Goal: Task Accomplishment & Management: Manage account settings

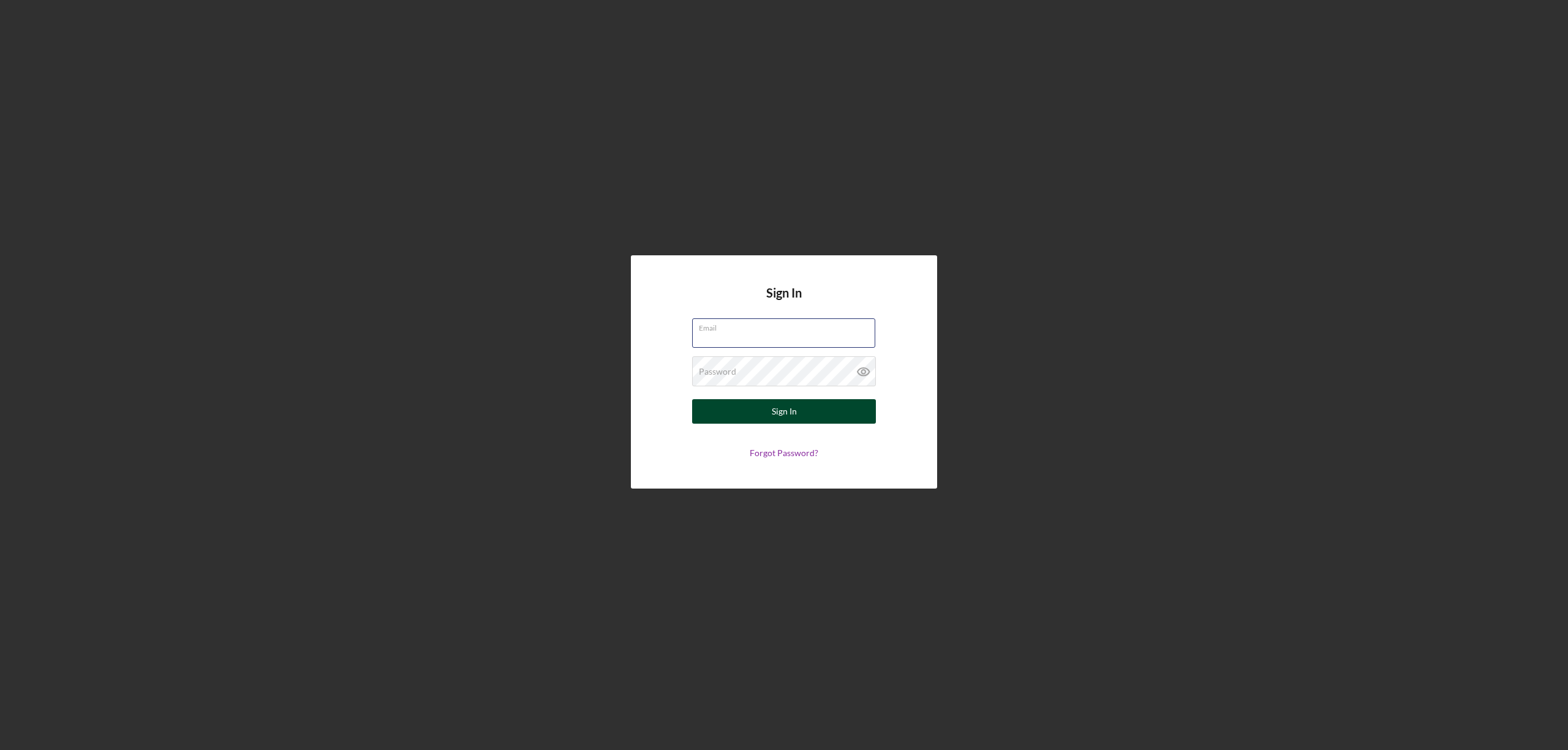
type input "[EMAIL_ADDRESS][DOMAIN_NAME]"
click at [745, 418] on button "Sign In" at bounding box center [784, 411] width 184 height 24
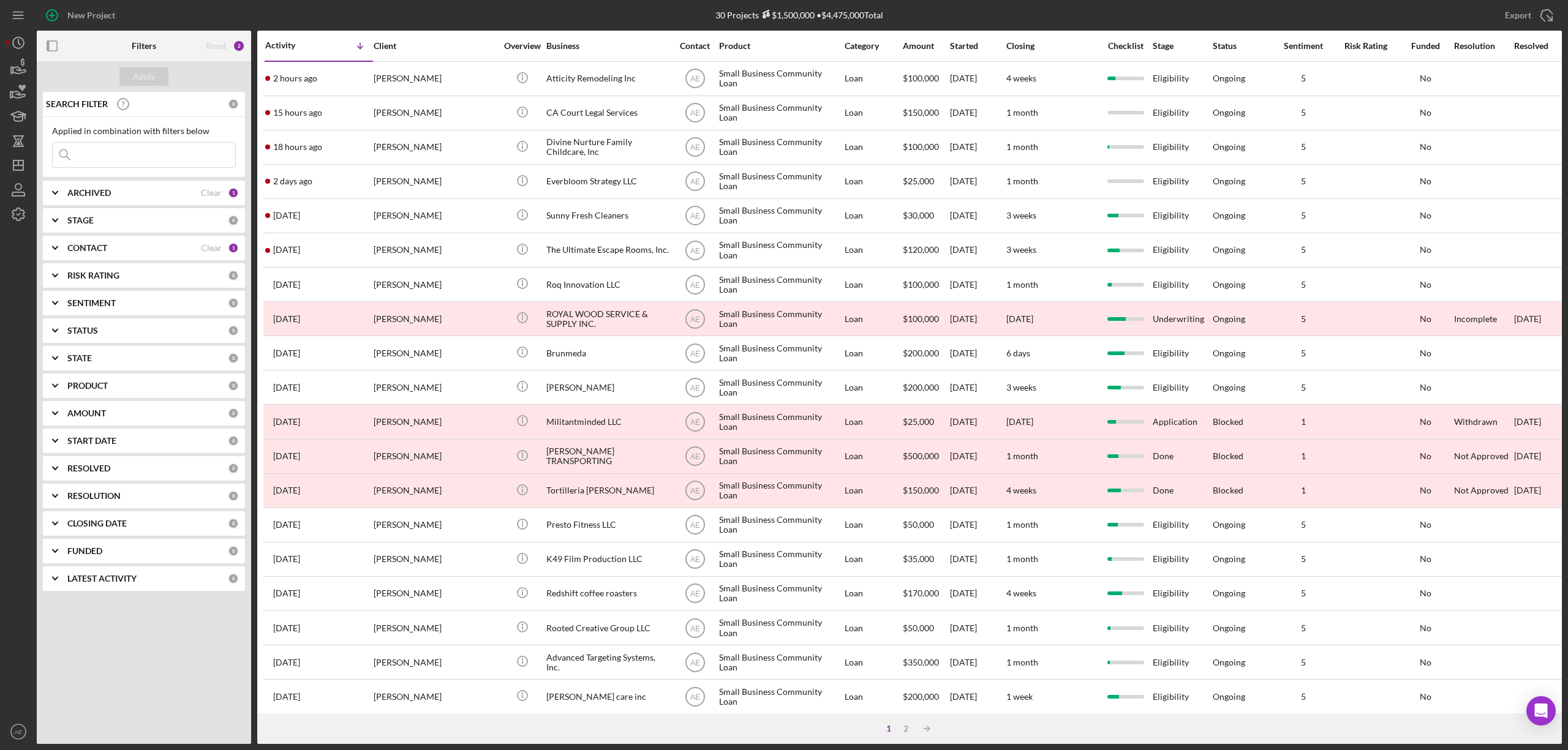
click at [145, 254] on div "CONTACT Clear 1" at bounding box center [153, 248] width 172 height 11
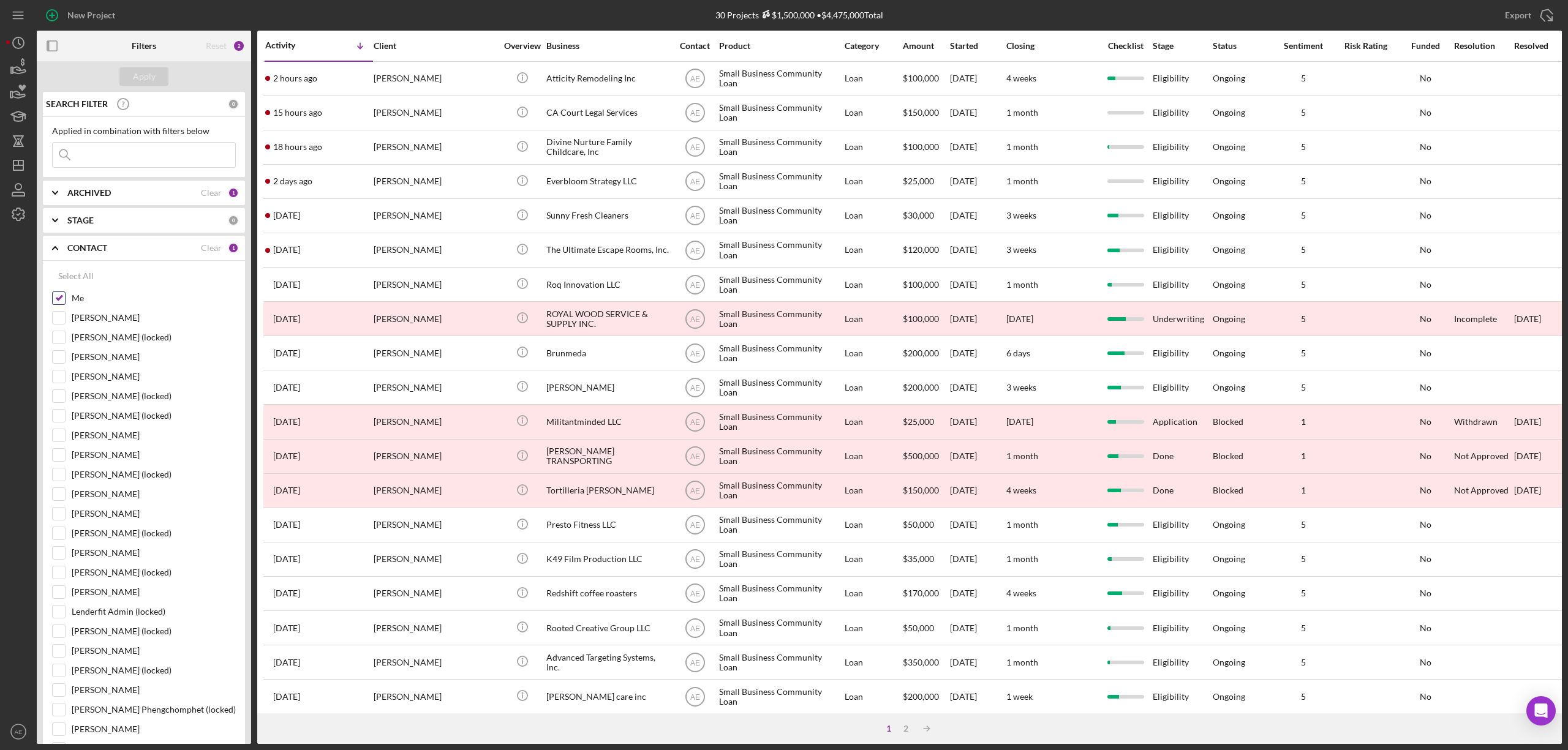
click at [55, 301] on input "Me" at bounding box center [59, 298] width 13 height 13
checkbox input "false"
drag, startPoint x: 59, startPoint y: 434, endPoint x: 99, endPoint y: 340, distance: 102.2
click at [59, 434] on input "[PERSON_NAME]" at bounding box center [59, 435] width 13 height 13
checkbox input "true"
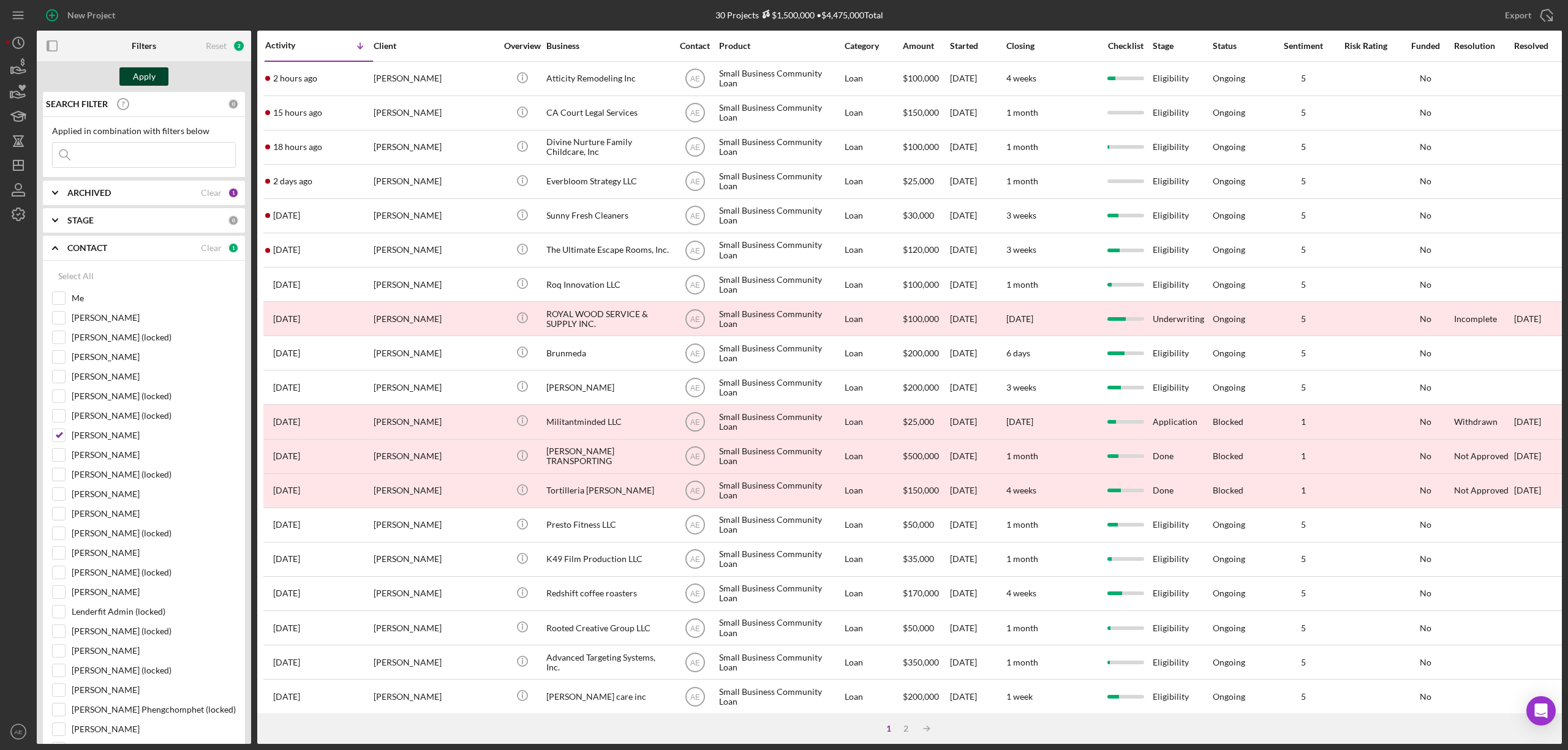
click at [145, 79] on div "Apply" at bounding box center [144, 77] width 22 height 19
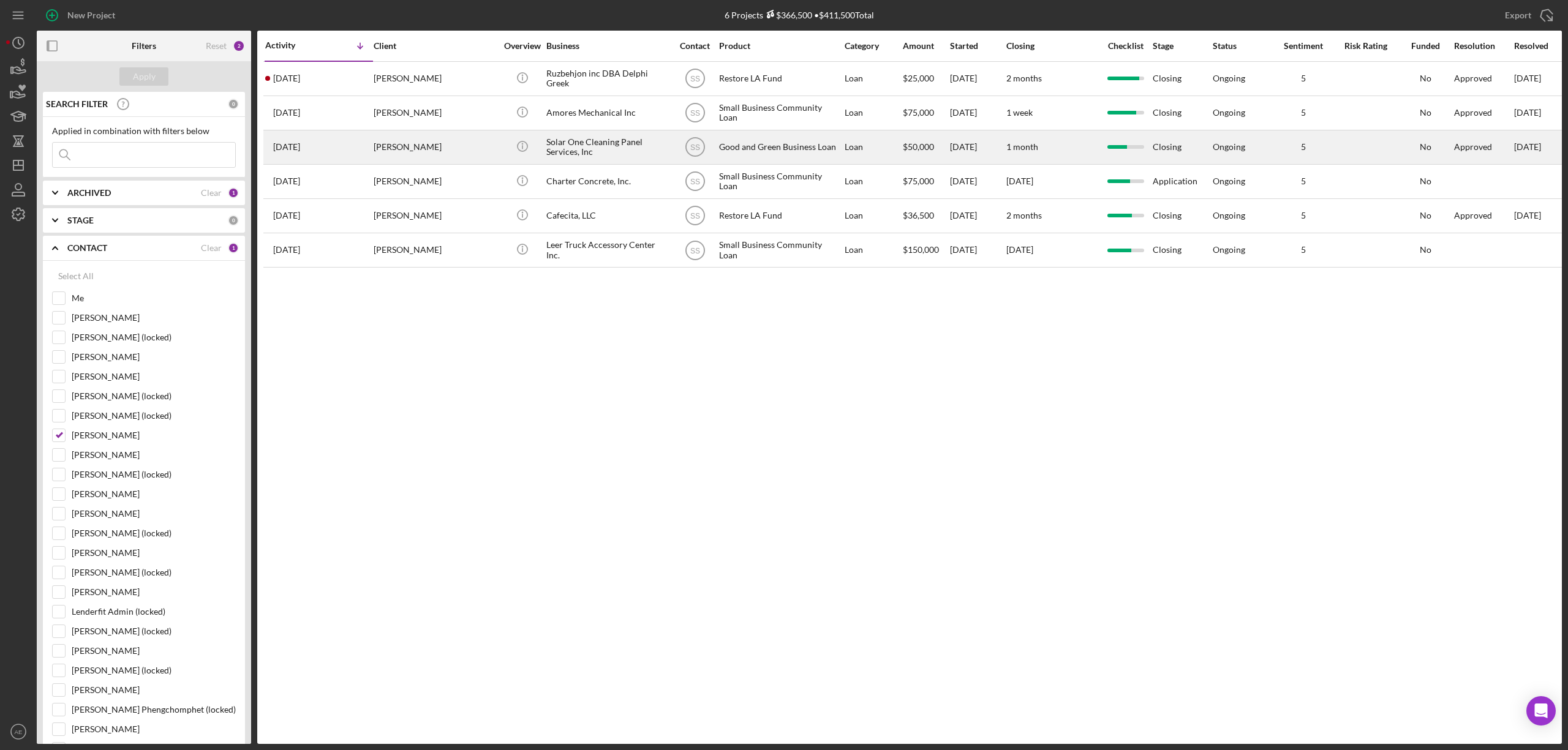
click at [444, 149] on div "[PERSON_NAME]" at bounding box center [434, 147] width 122 height 32
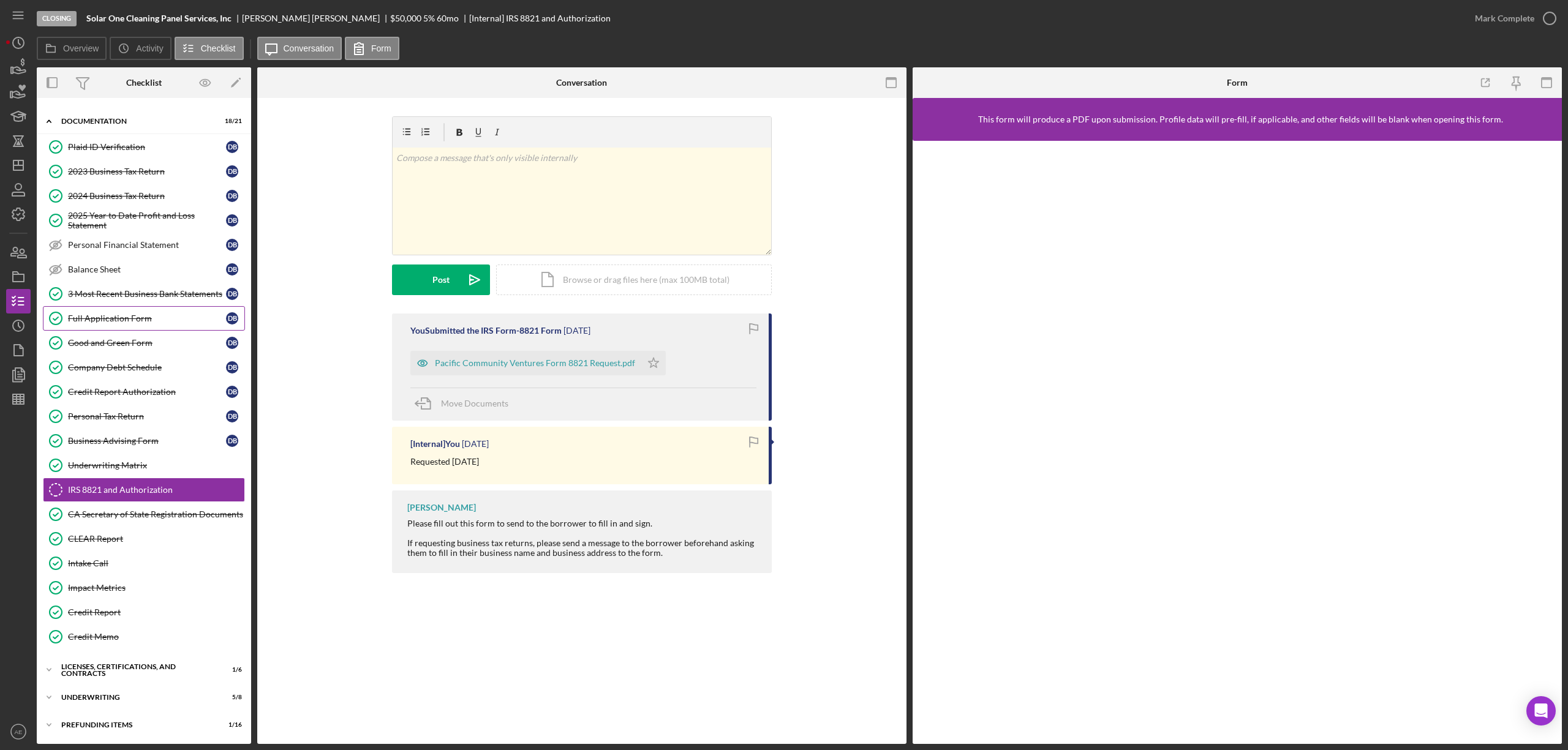
scroll to position [30, 0]
click at [416, 363] on icon "button" at bounding box center [422, 363] width 24 height 24
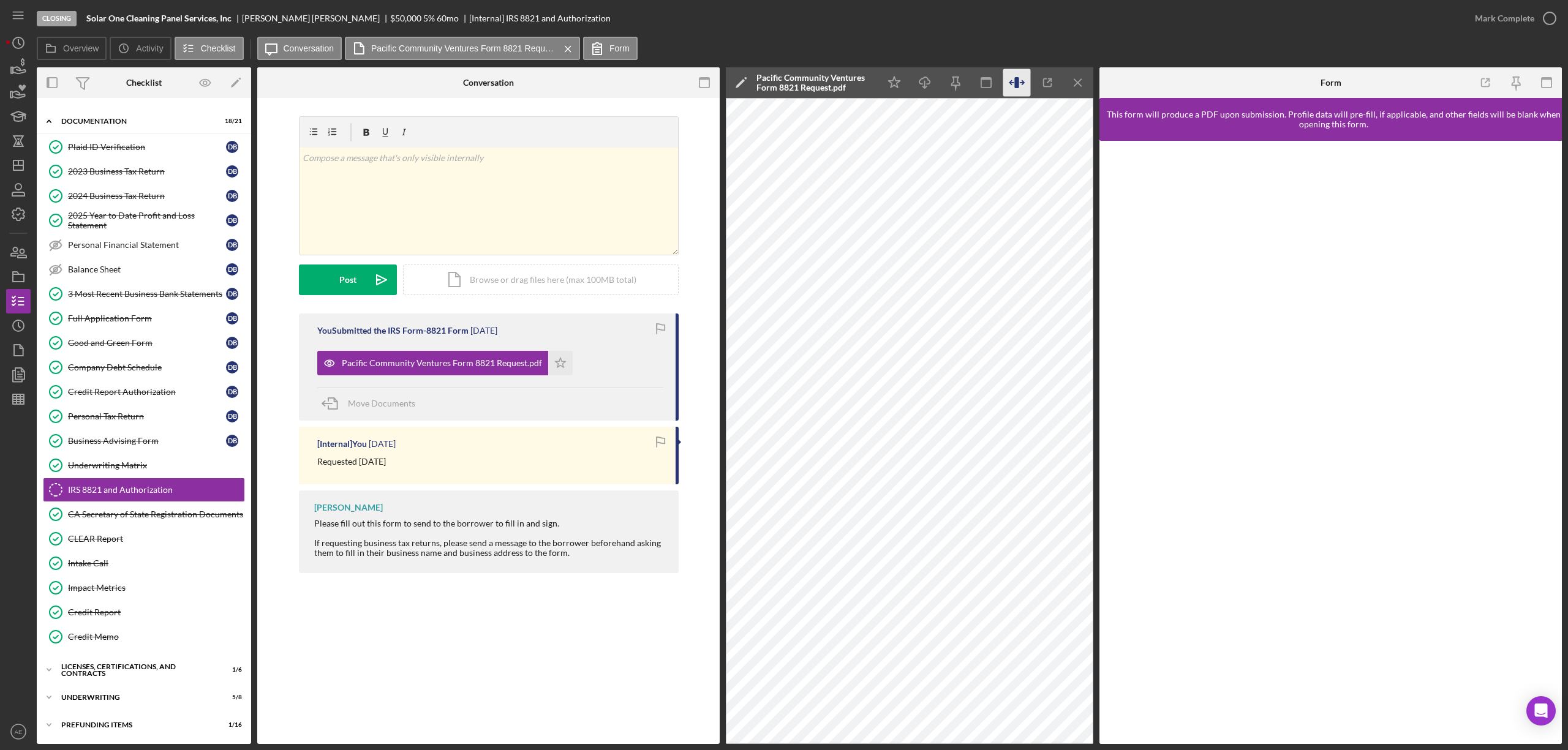
click at [1007, 77] on icon "button" at bounding box center [1017, 83] width 28 height 28
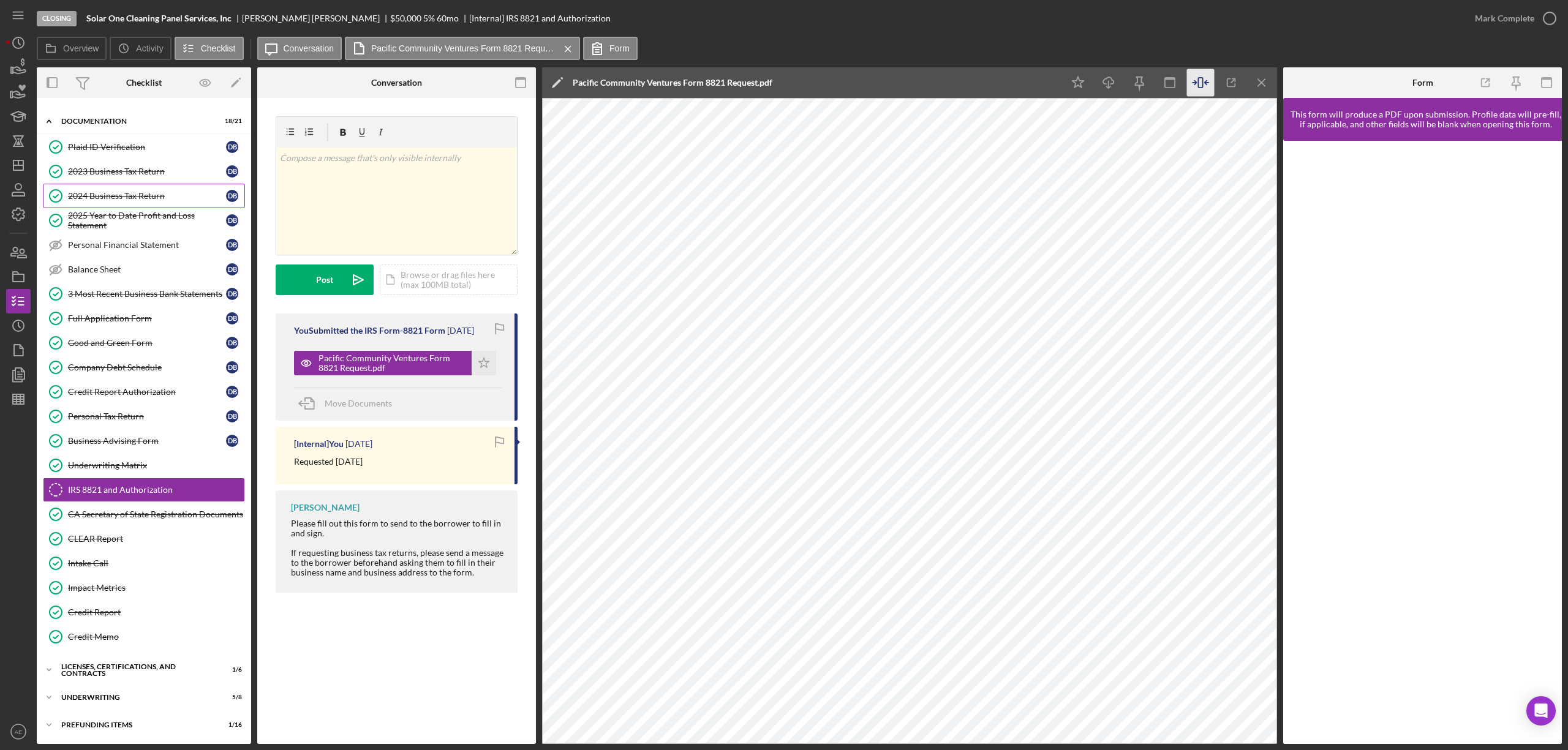
click at [133, 194] on link "2024 Business Tax Return 2024 Business Tax Return D B" at bounding box center [144, 196] width 202 height 24
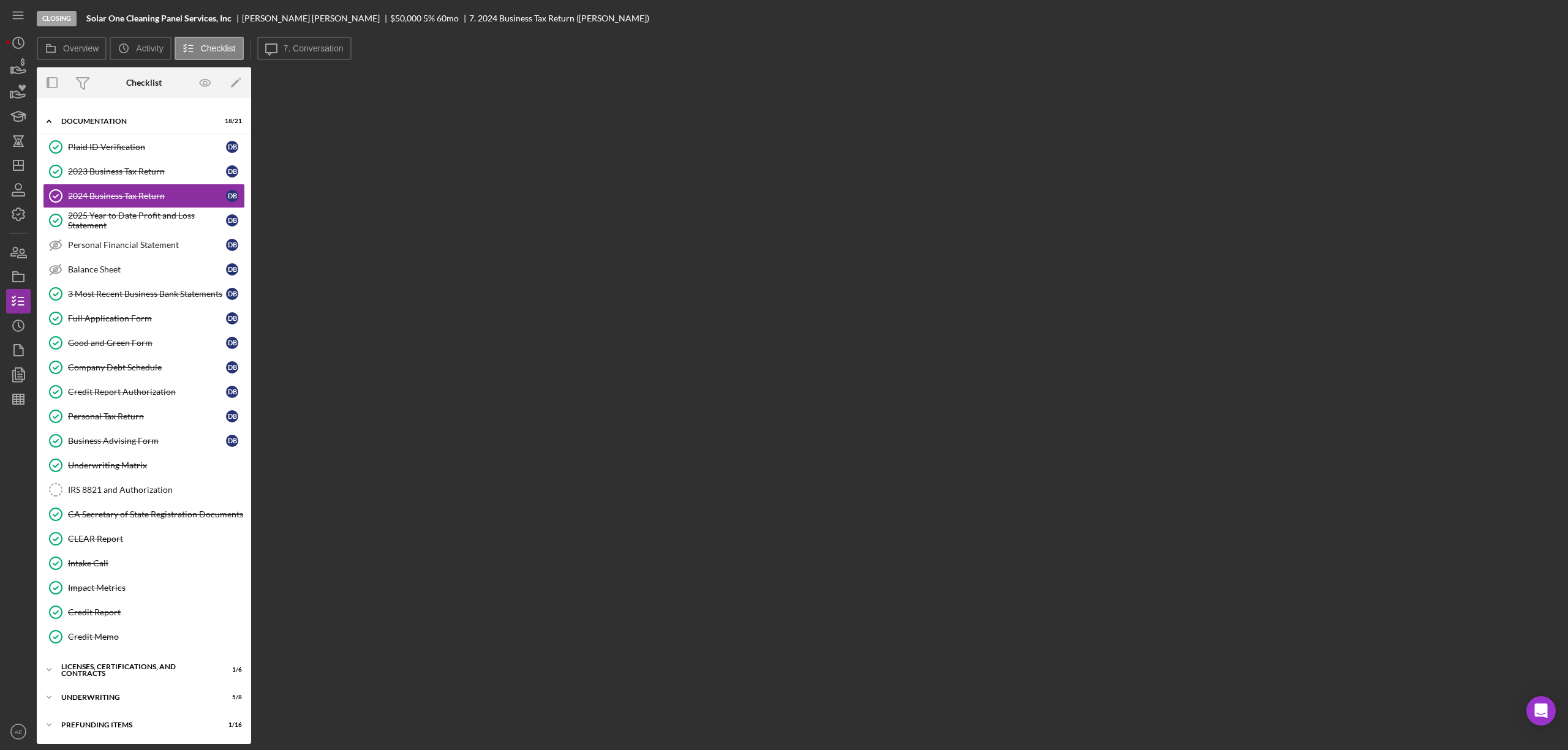
scroll to position [30, 0]
click at [264, 48] on icon "Icon/Message" at bounding box center [271, 48] width 30 height 30
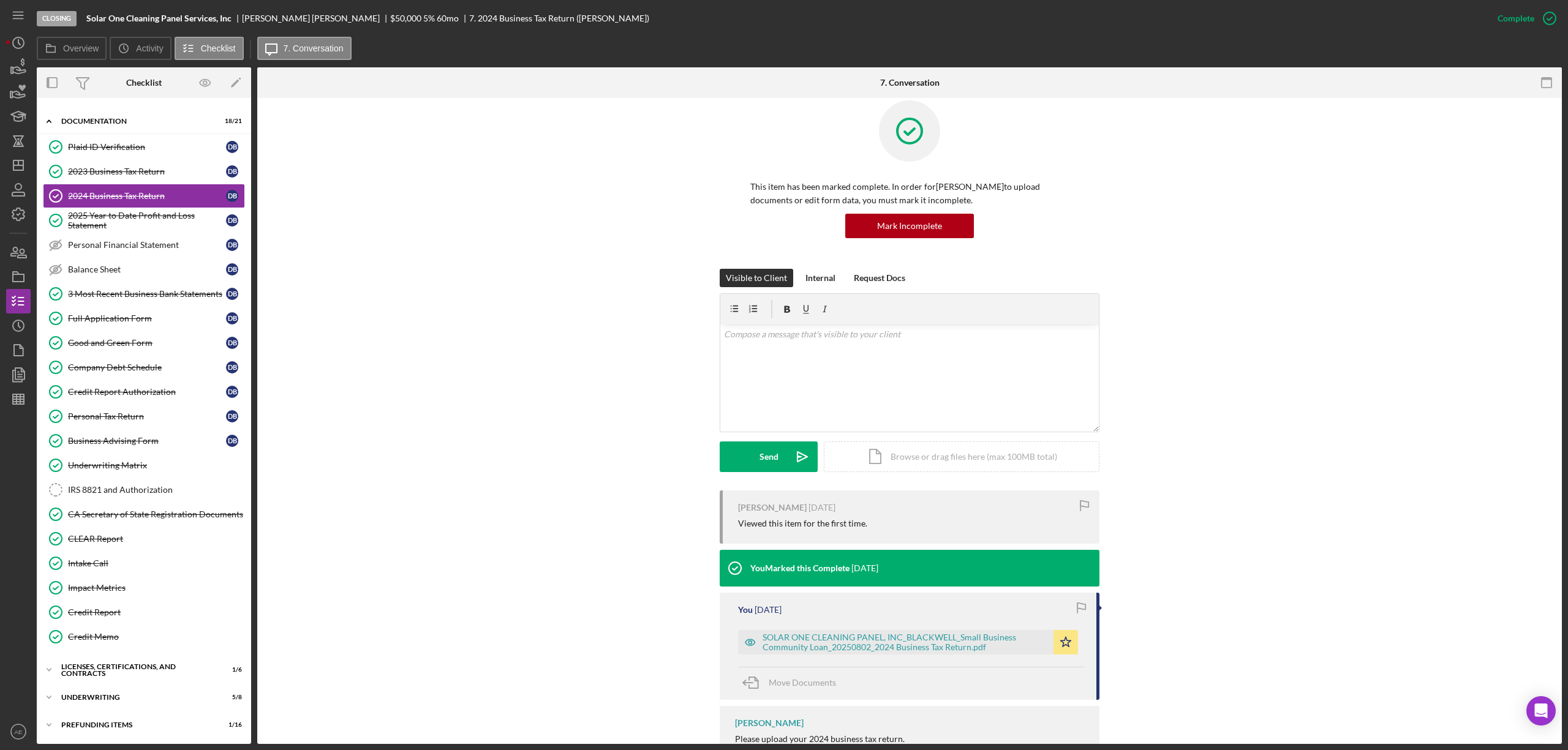
scroll to position [63, 0]
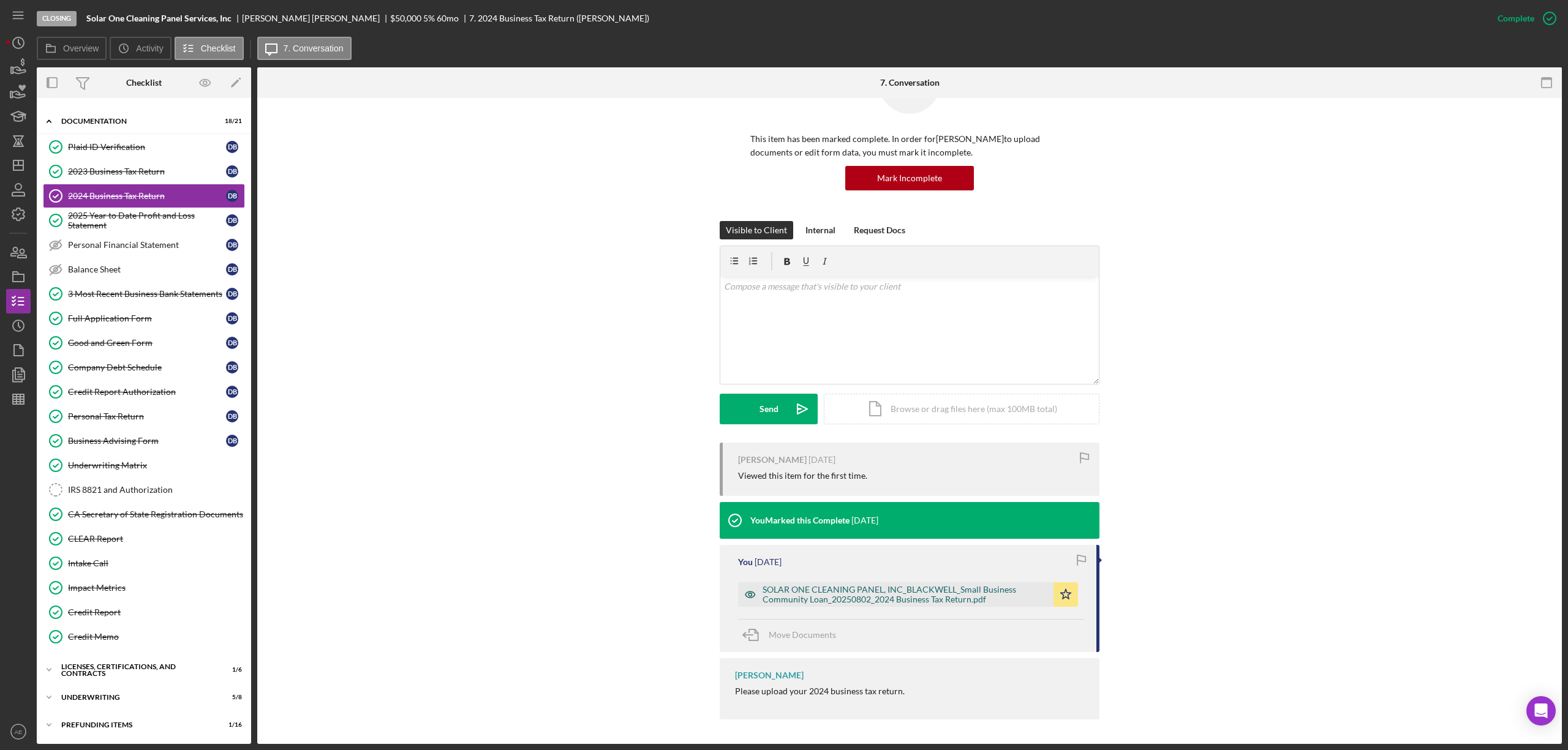
click at [748, 562] on icon "button" at bounding box center [750, 594] width 24 height 24
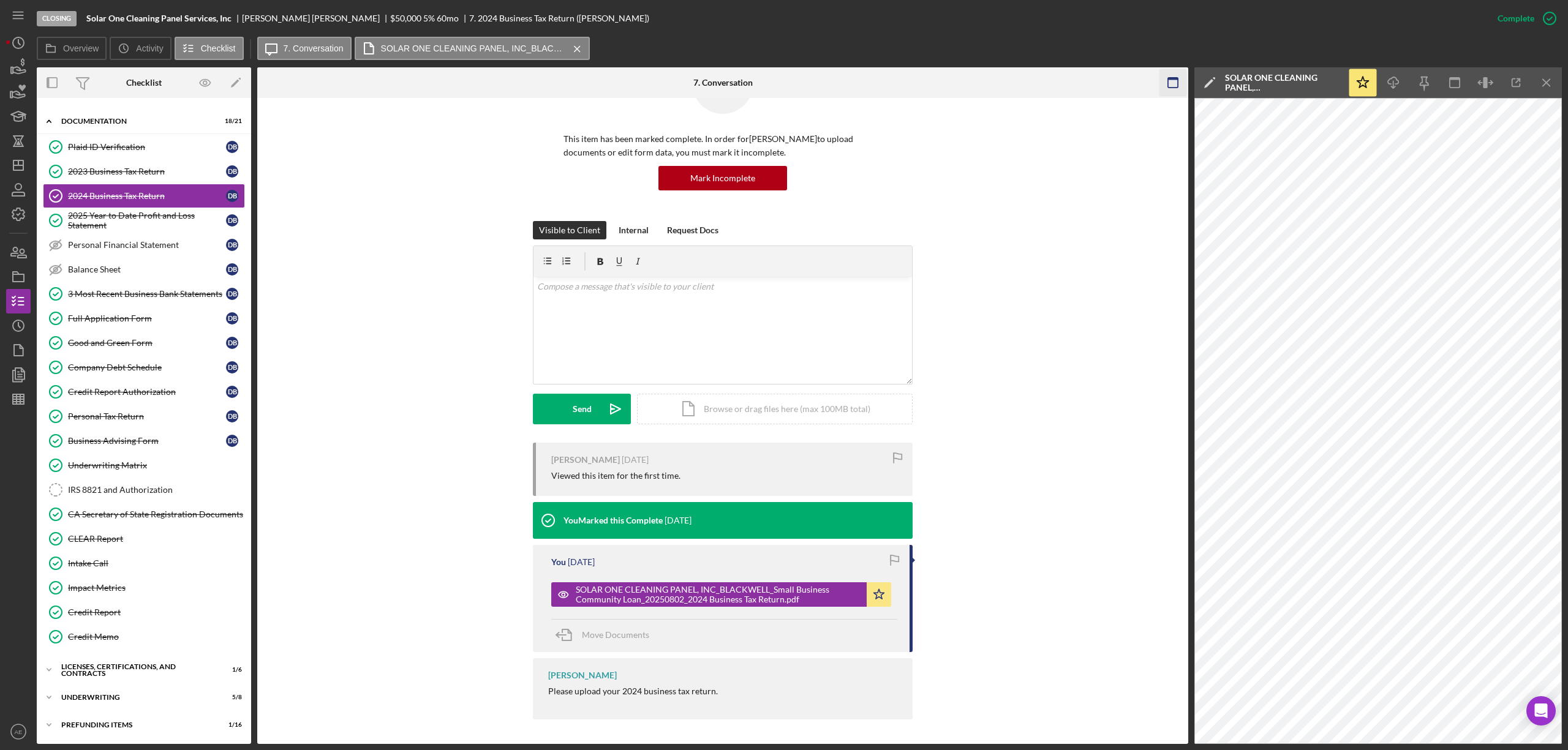
click at [1168, 86] on rect "button" at bounding box center [1173, 83] width 10 height 10
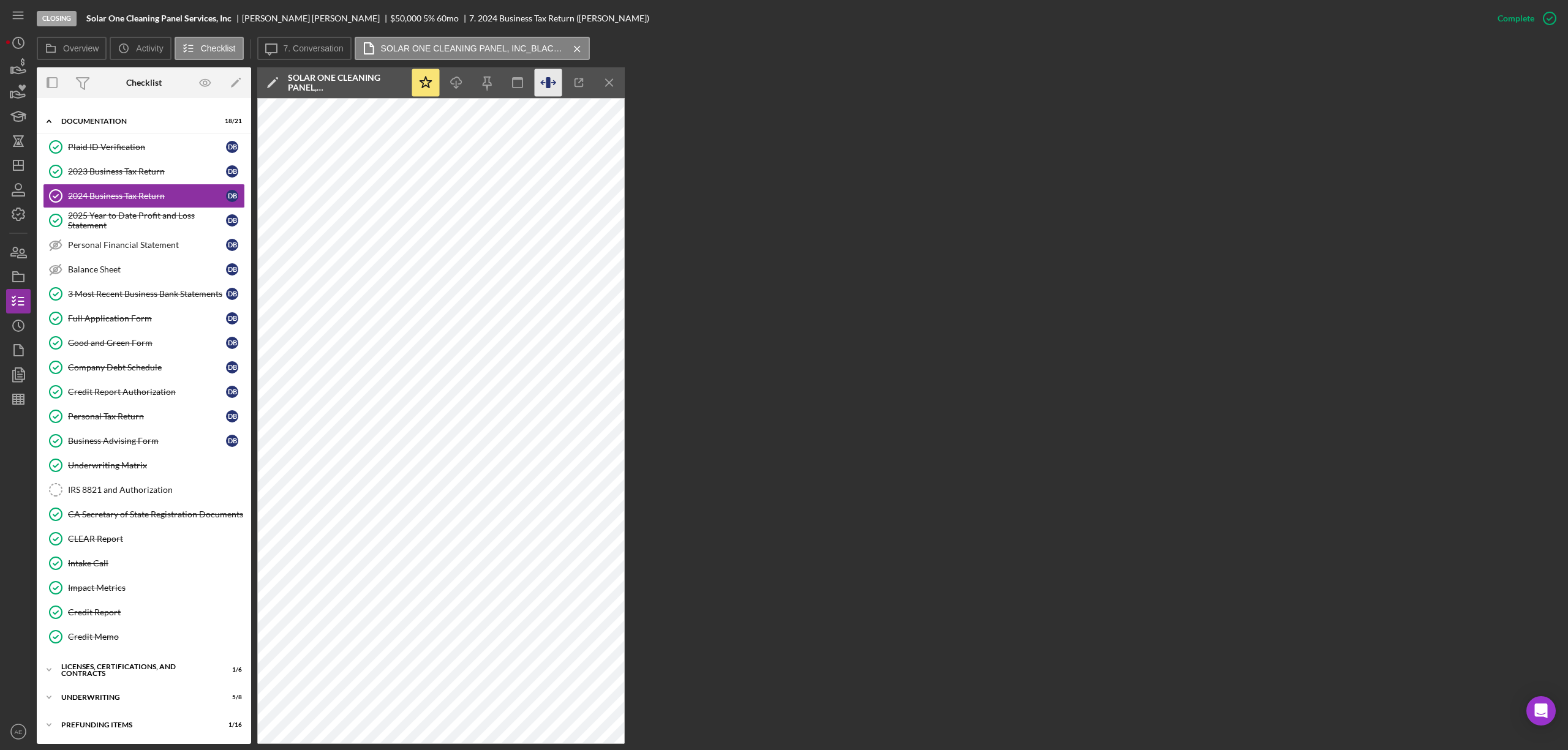
click at [542, 71] on icon "button" at bounding box center [548, 83] width 28 height 28
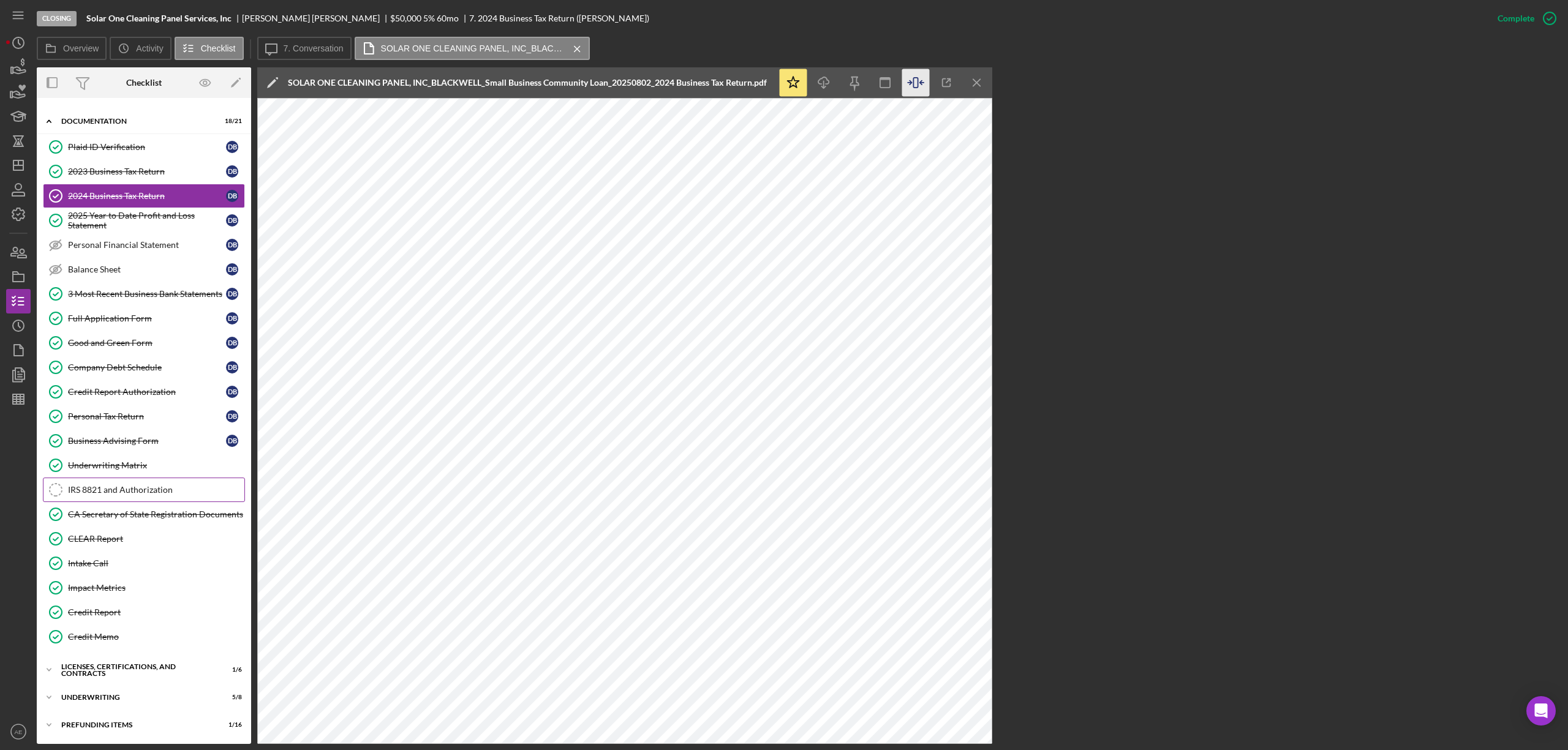
click at [148, 488] on div "IRS 8821 and Authorization" at bounding box center [156, 490] width 176 height 10
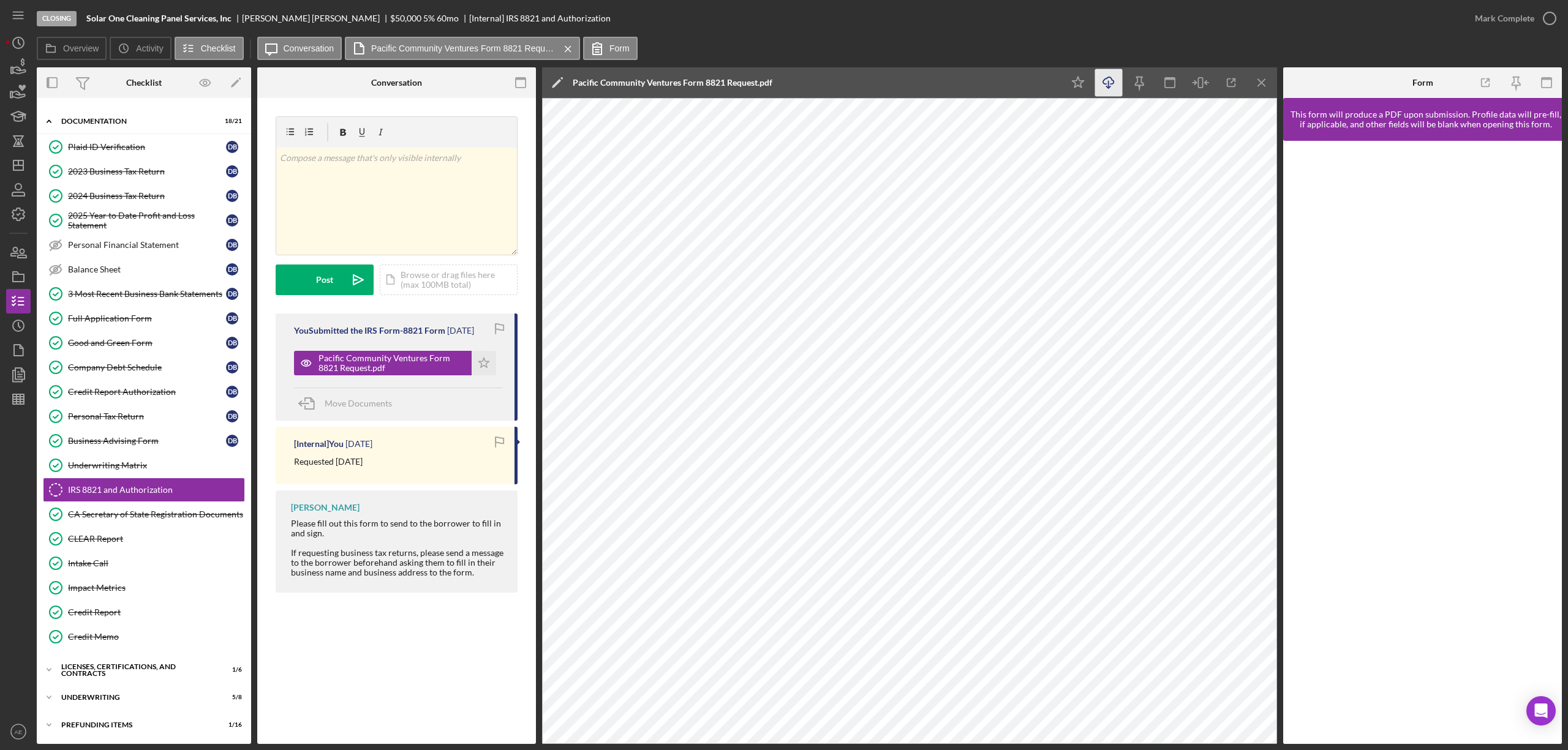
drag, startPoint x: 1112, startPoint y: 79, endPoint x: 1107, endPoint y: 96, distance: 17.7
click at [1113, 79] on icon "button" at bounding box center [1108, 81] width 11 height 7
click at [121, 562] on div "Prefunding Items" at bounding box center [149, 725] width 174 height 7
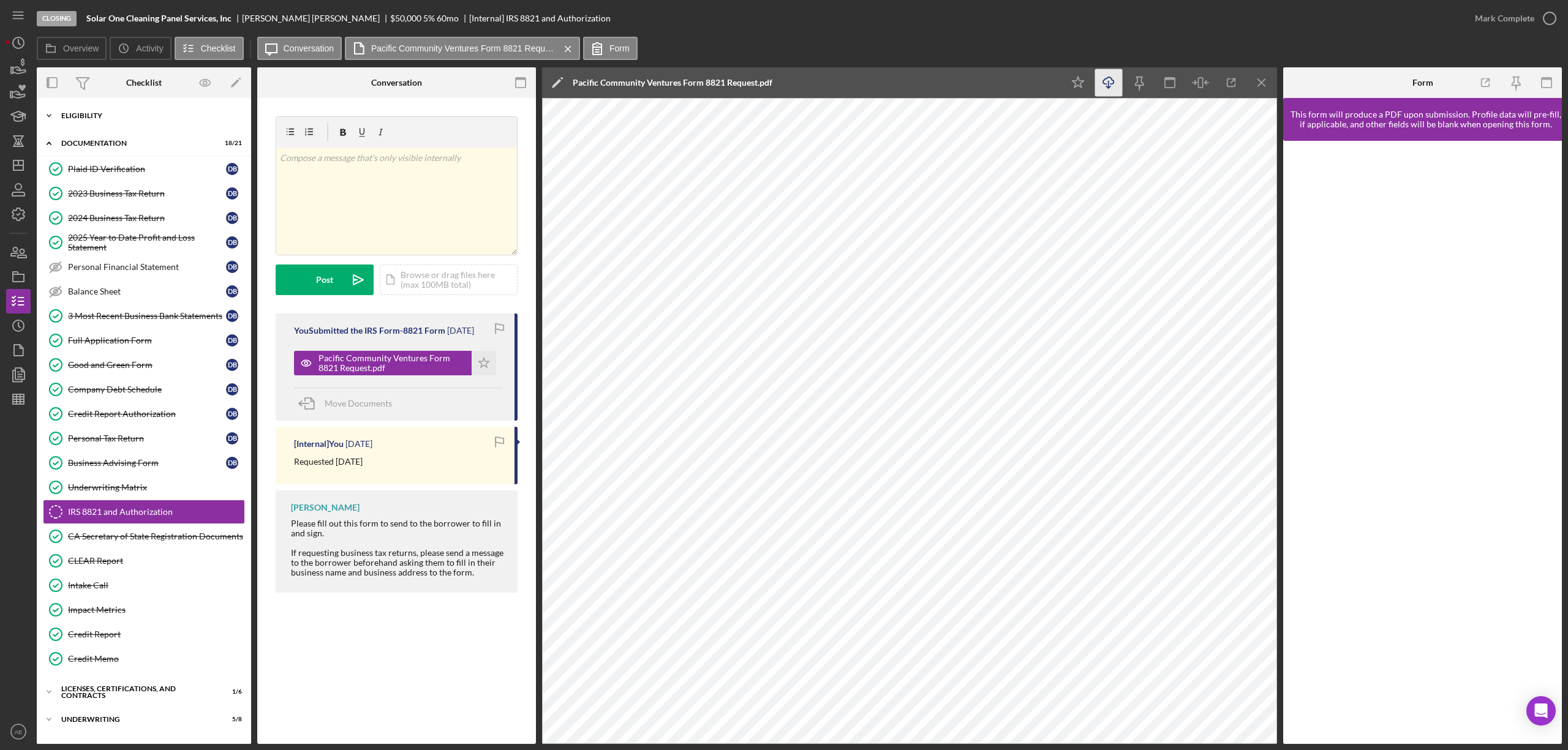
click at [89, 113] on div "Eligibility" at bounding box center [149, 116] width 174 height 7
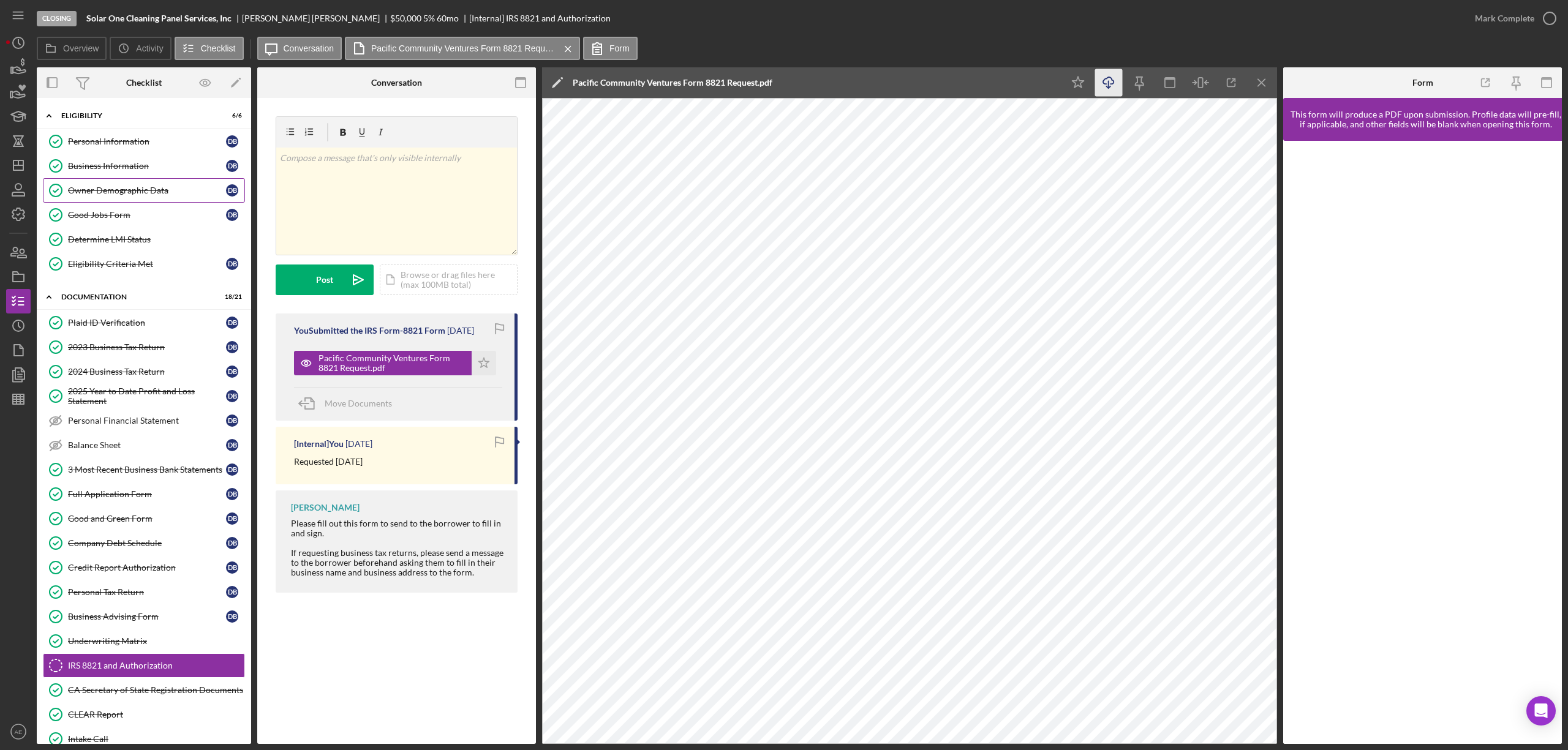
click at [122, 191] on div "Owner Demographic Data" at bounding box center [147, 190] width 158 height 10
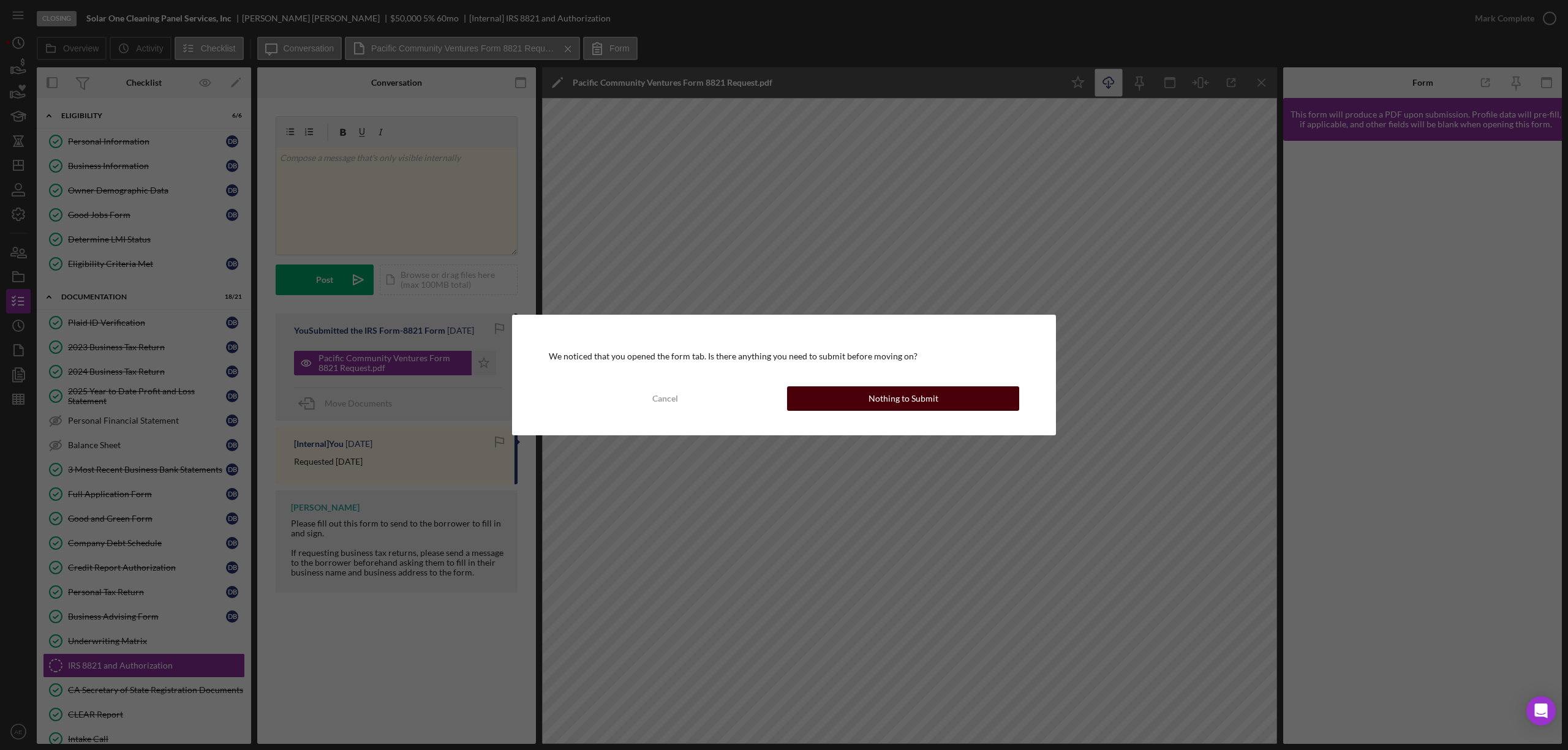
click at [876, 406] on div "Nothing to Submit" at bounding box center [903, 398] width 70 height 24
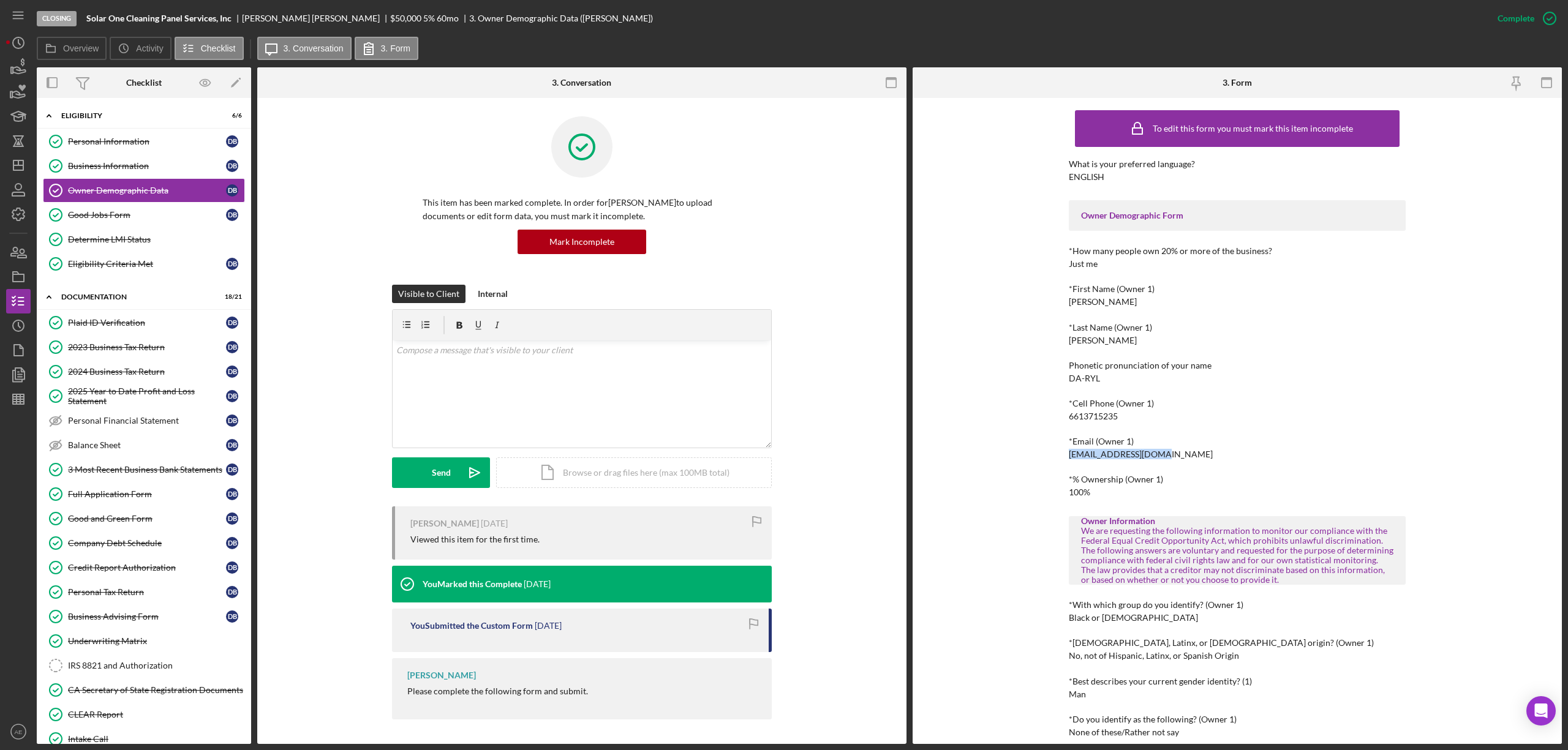
drag, startPoint x: 1060, startPoint y: 457, endPoint x: 1185, endPoint y: 457, distance: 125.0
click at [1176, 457] on div "To edit this form you must mark this item incomplete What is your preferred lan…" at bounding box center [1237, 421] width 650 height 646
copy div "[EMAIL_ADDRESS][DOMAIN_NAME]"
click at [128, 167] on div "Business Information" at bounding box center [147, 166] width 158 height 10
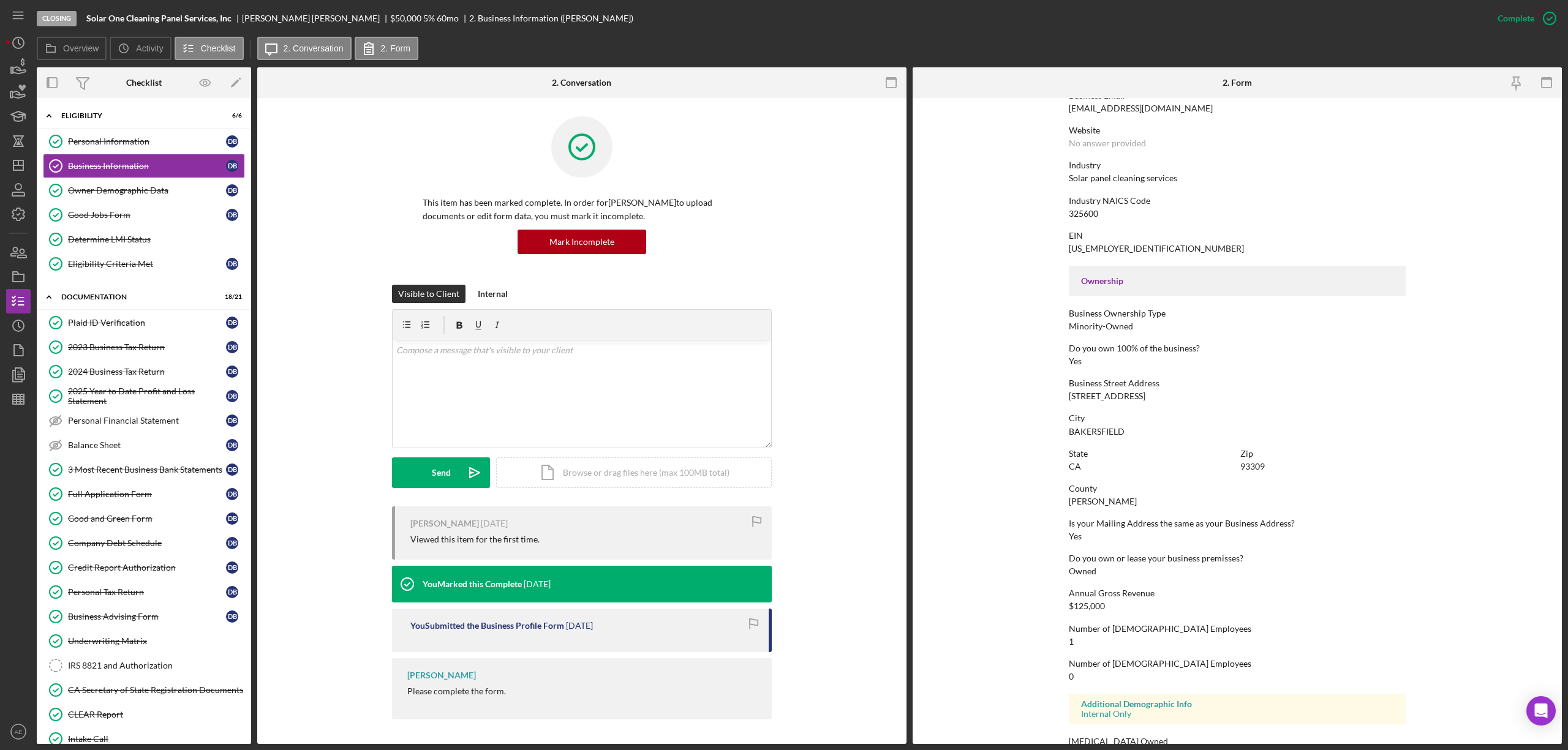
scroll to position [245, 0]
drag, startPoint x: 1061, startPoint y: 398, endPoint x: 1167, endPoint y: 392, distance: 106.2
click at [1167, 392] on form "To edit this form you must mark this item incomplete Business Name Solar One Cl…" at bounding box center [1237, 421] width 650 height 646
copy div "[STREET_ADDRESS]"
drag, startPoint x: 1059, startPoint y: 430, endPoint x: 1160, endPoint y: 431, distance: 101.0
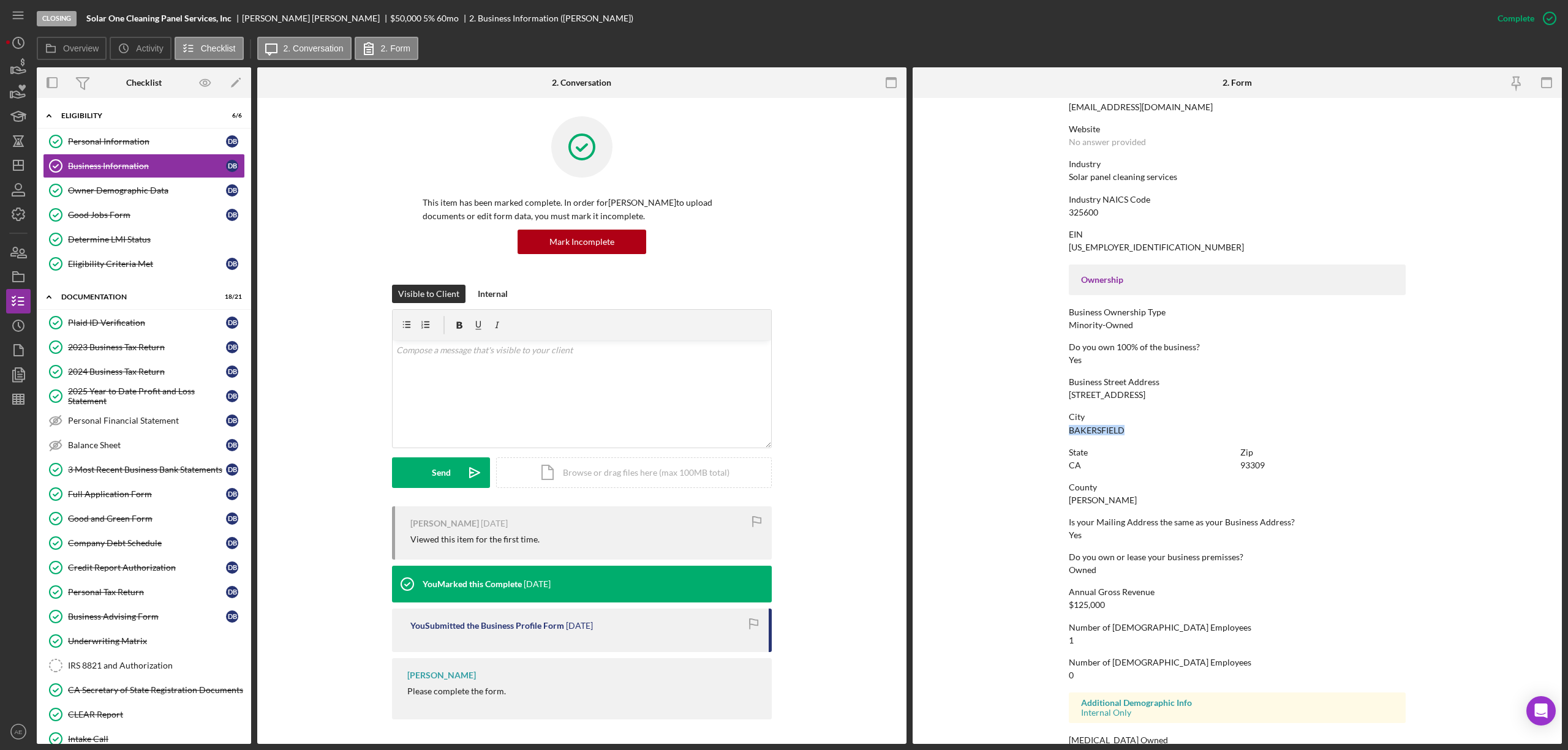
click at [1160, 431] on form "To edit this form you must mark this item incomplete Business Name Solar One Cl…" at bounding box center [1237, 421] width 650 height 646
copy div "BAKERSFIELD"
drag, startPoint x: 1238, startPoint y: 469, endPoint x: 1269, endPoint y: 467, distance: 31.1
click at [1176, 467] on div "Zip 93309" at bounding box center [1323, 459] width 165 height 22
copy div "93309"
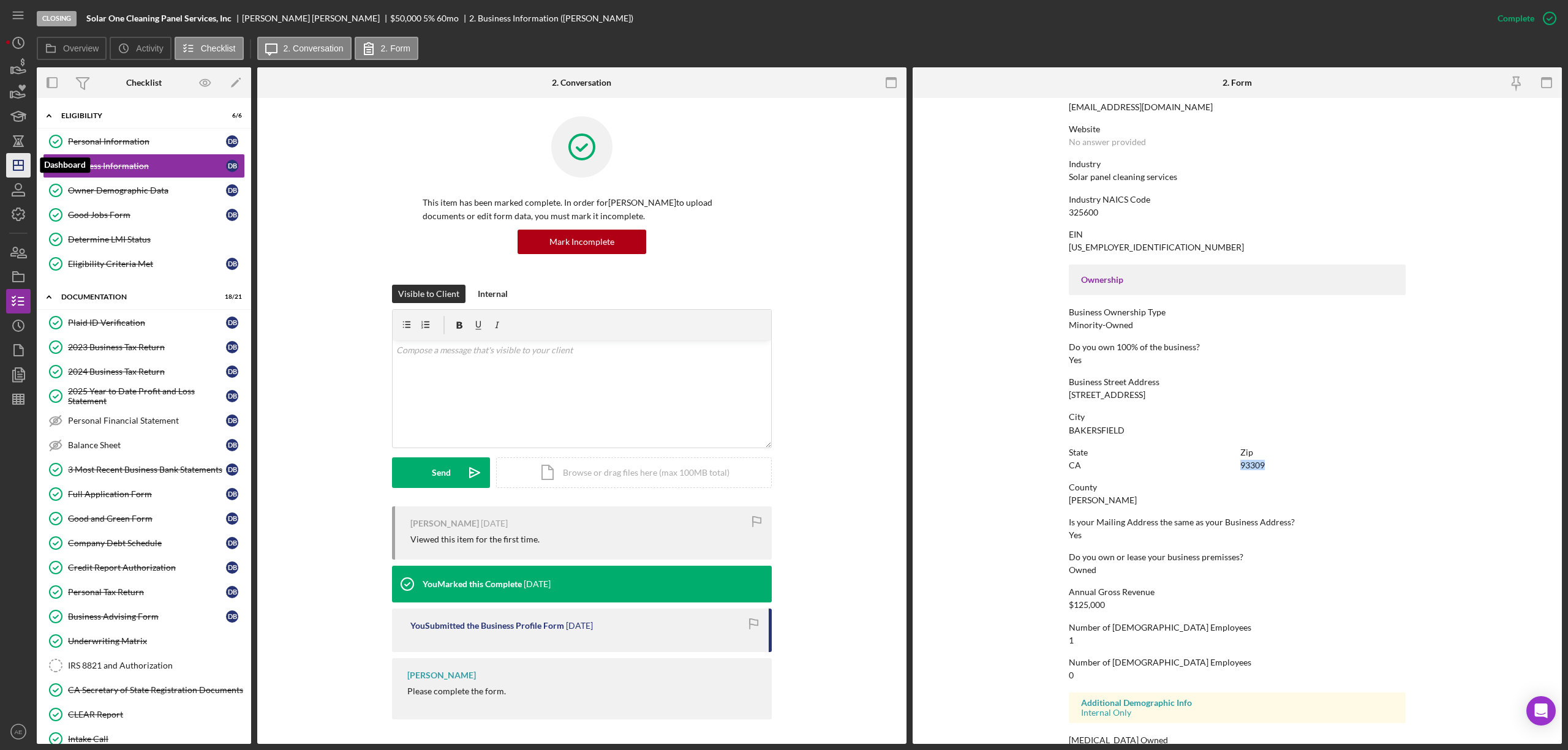
click at [24, 169] on icon "Icon/Dashboard" at bounding box center [19, 165] width 30 height 30
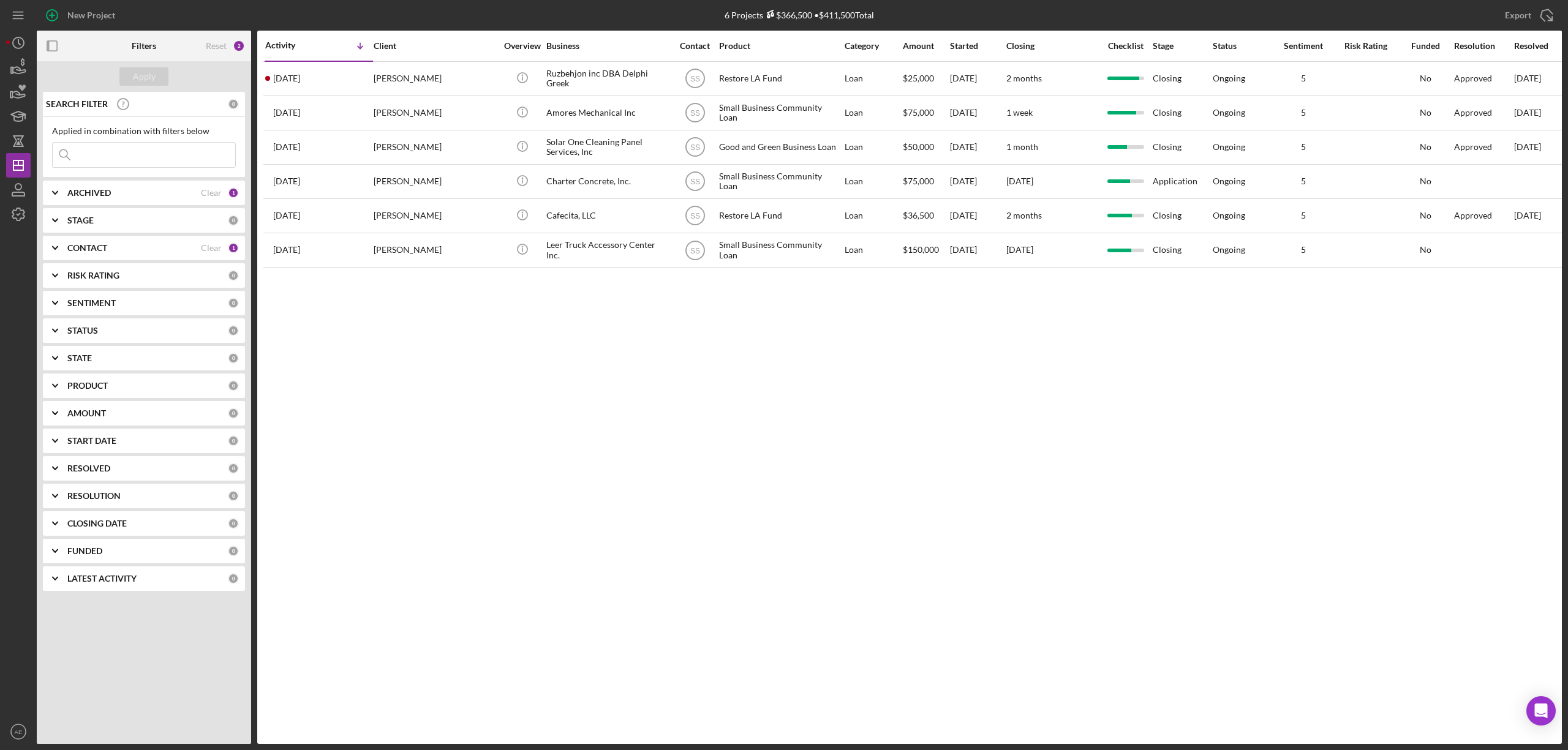
click at [43, 246] on icon "Icon/Expander" at bounding box center [55, 248] width 30 height 30
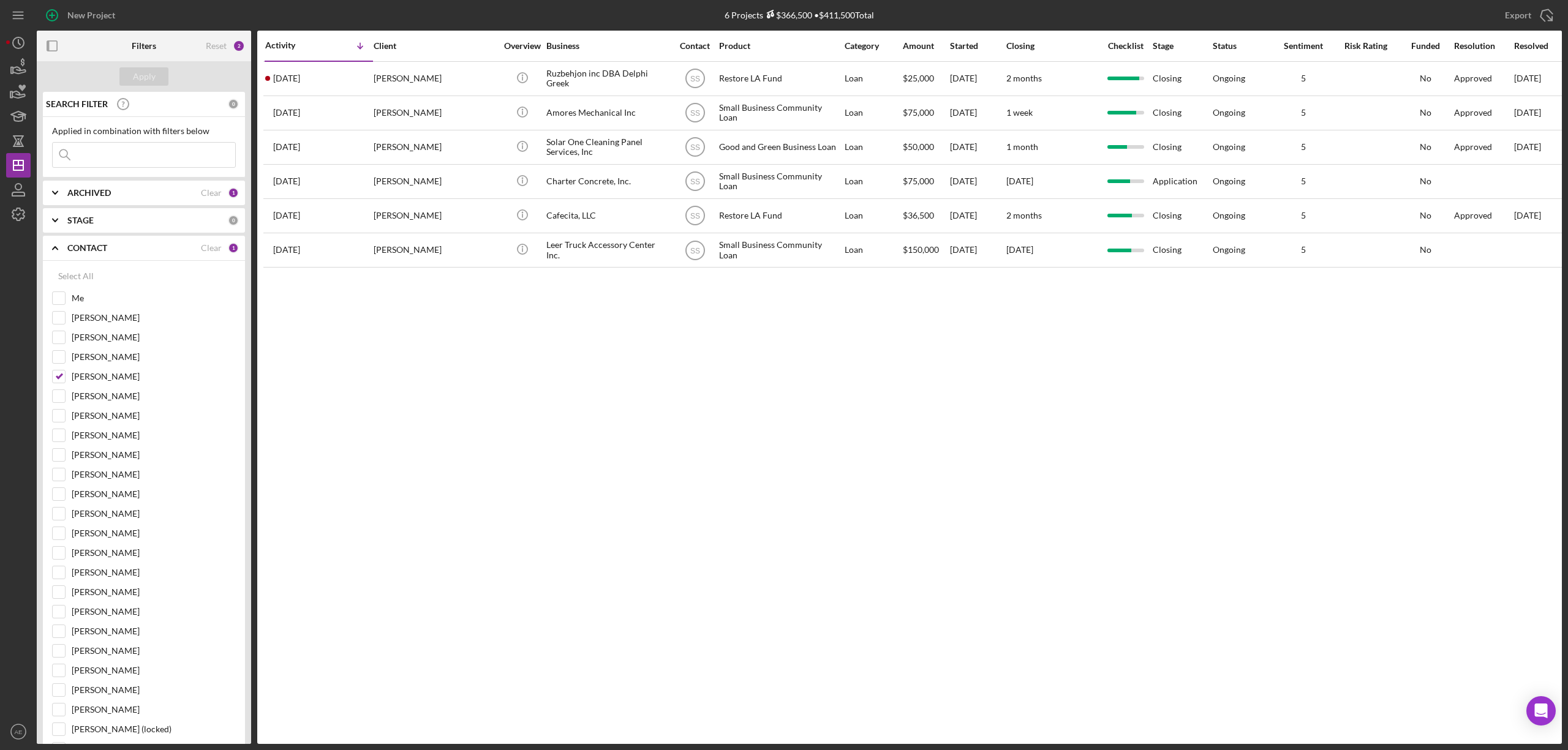
click at [495, 354] on div "Activity Icon/Table Sort Arrow Client Overview Business Contact Product Categor…" at bounding box center [909, 387] width 1304 height 714
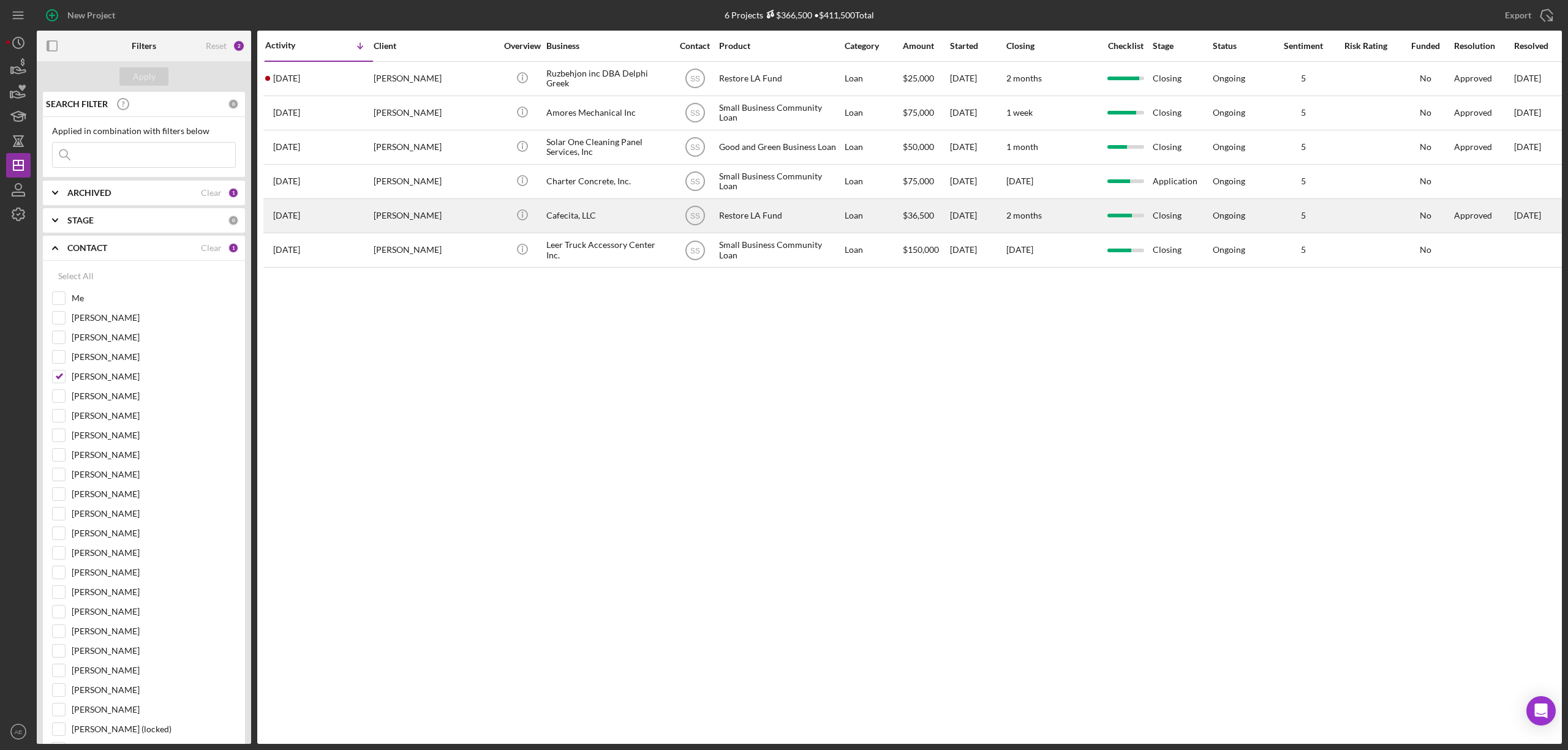
click at [588, 225] on div "Cafecita, LLC" at bounding box center [607, 215] width 122 height 32
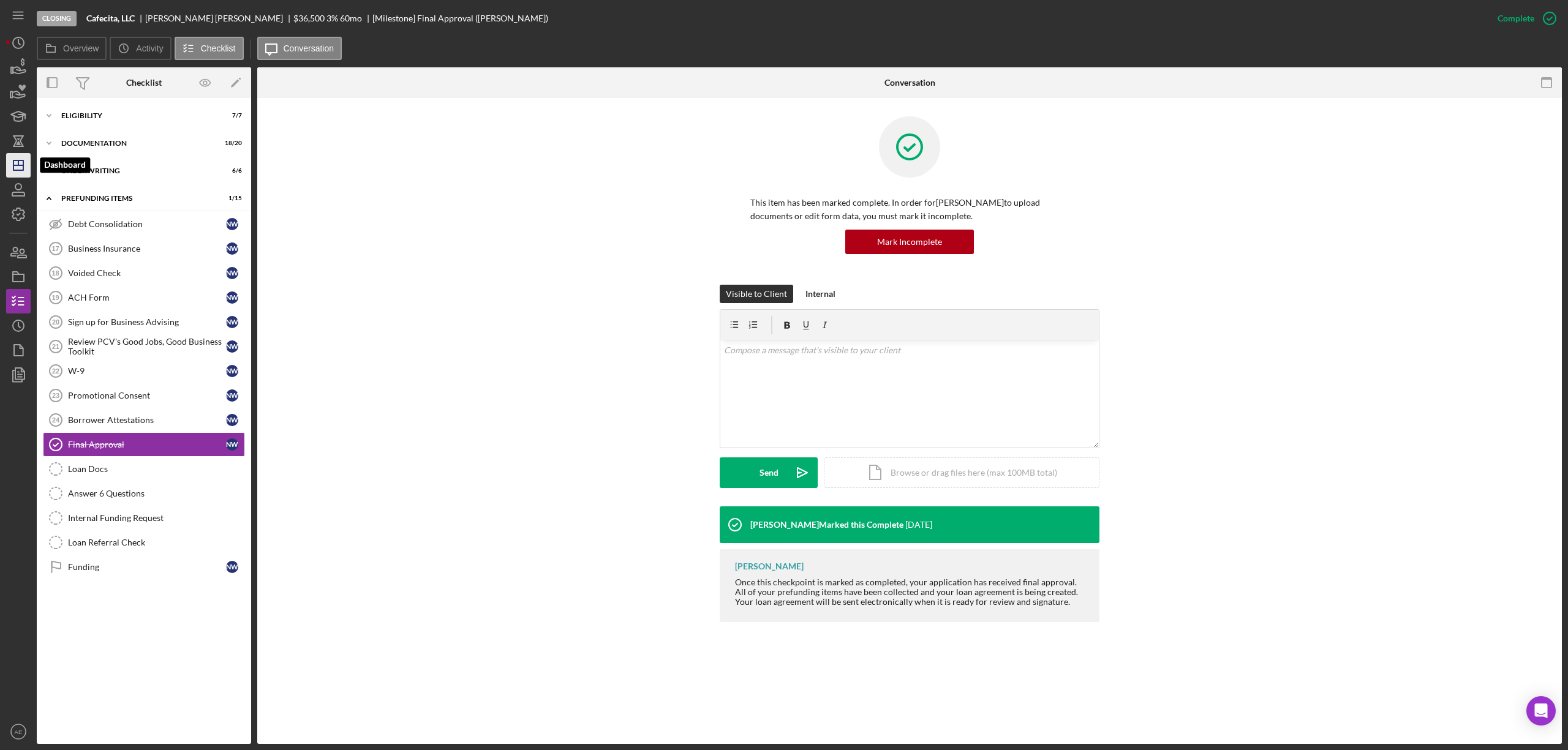
click at [22, 172] on icon "Icon/Dashboard" at bounding box center [19, 165] width 30 height 30
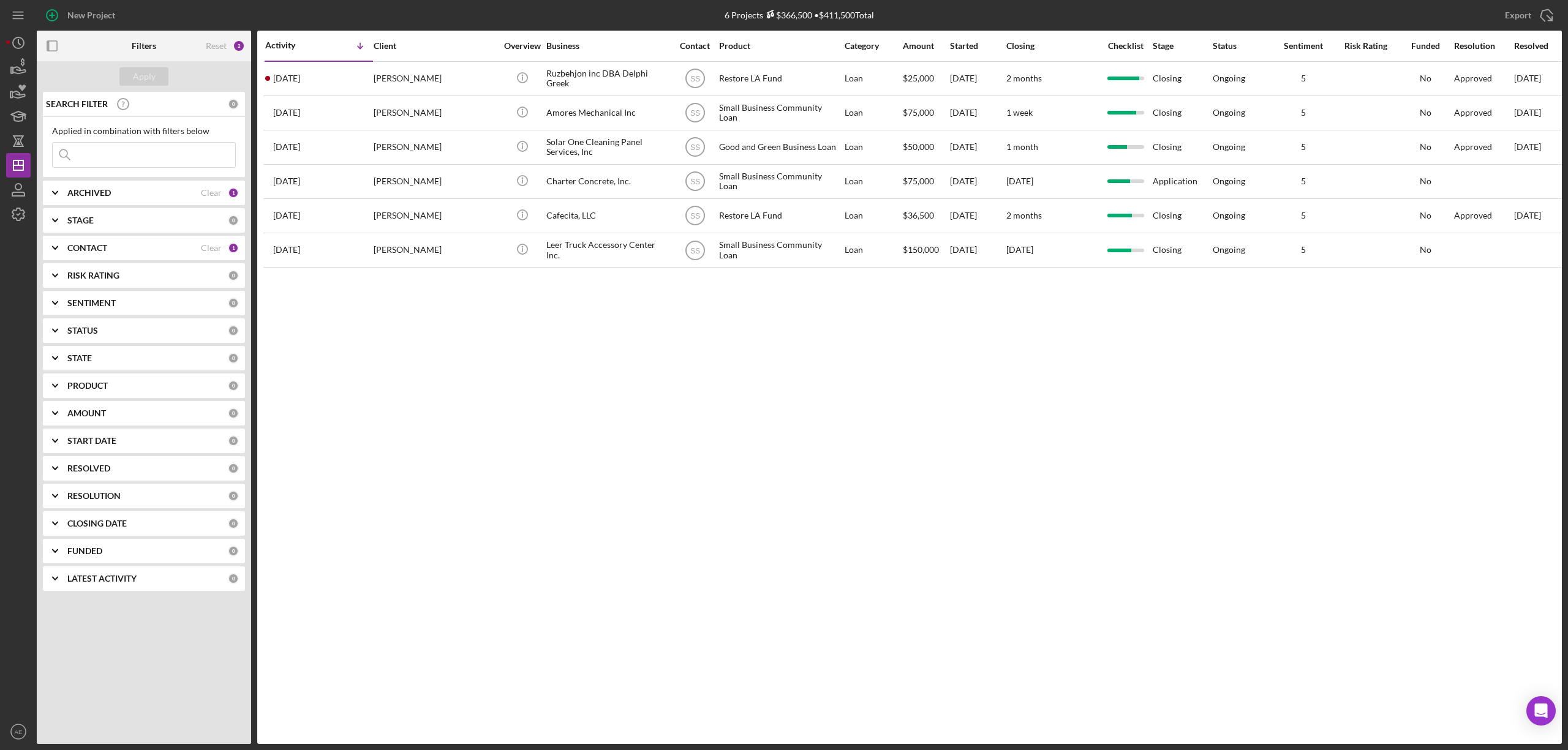
click at [163, 244] on div "CONTACT" at bounding box center [134, 248] width 133 height 10
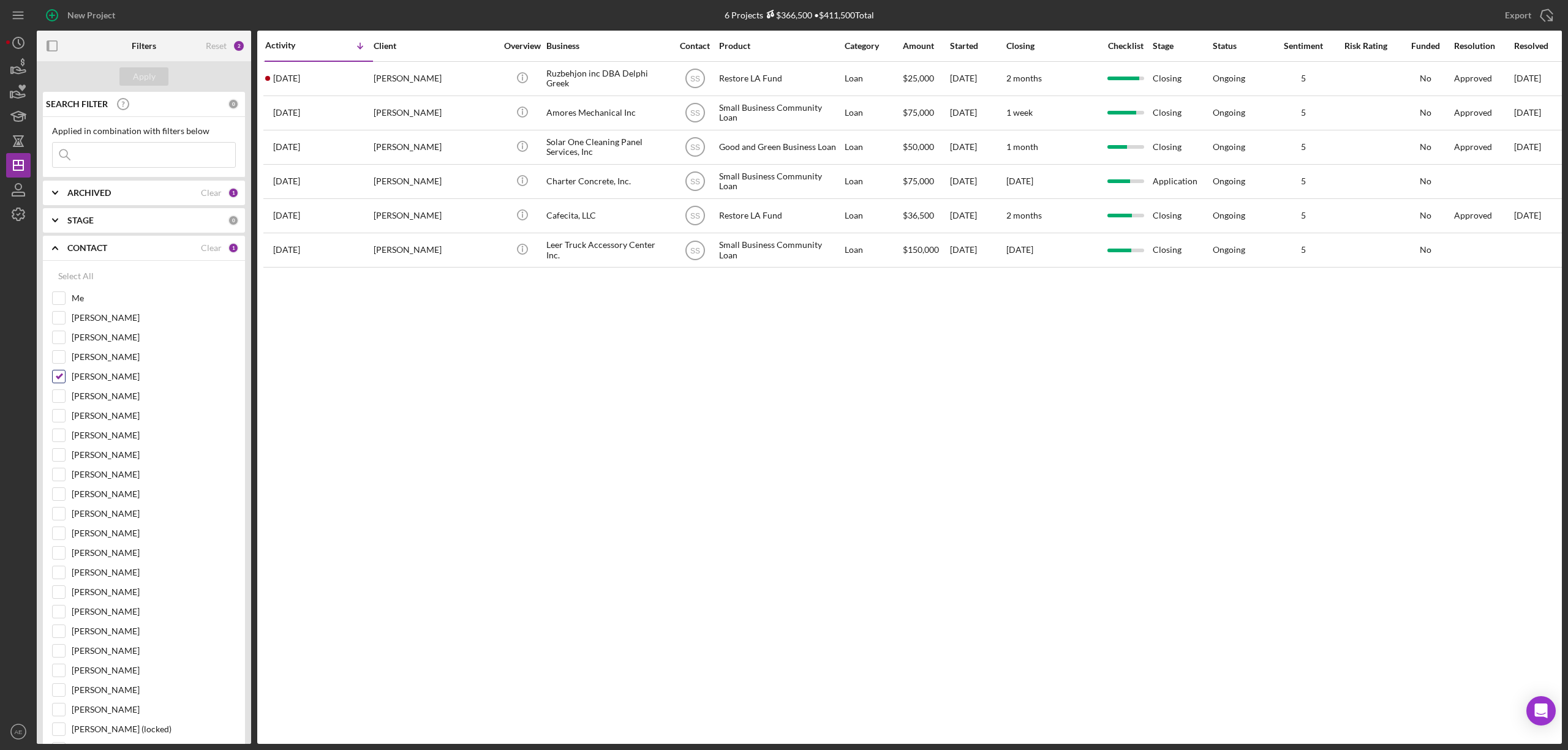
click at [61, 376] on input "[PERSON_NAME]" at bounding box center [59, 377] width 13 height 13
checkbox input "false"
click at [59, 295] on input "Me" at bounding box center [59, 298] width 13 height 13
checkbox input "true"
click at [145, 81] on div "Apply" at bounding box center [144, 77] width 22 height 19
